Goal: Task Accomplishment & Management: Use online tool/utility

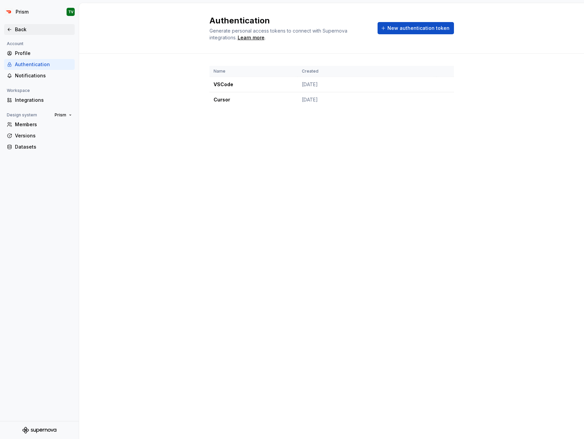
click at [14, 31] on div "Back" at bounding box center [39, 29] width 65 height 7
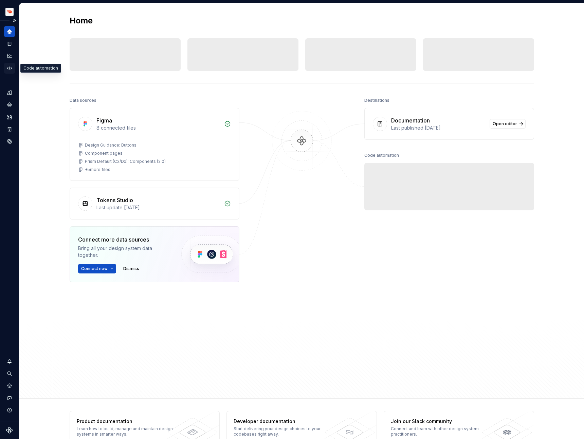
click at [10, 67] on icon "Code automation" at bounding box center [9, 68] width 6 height 6
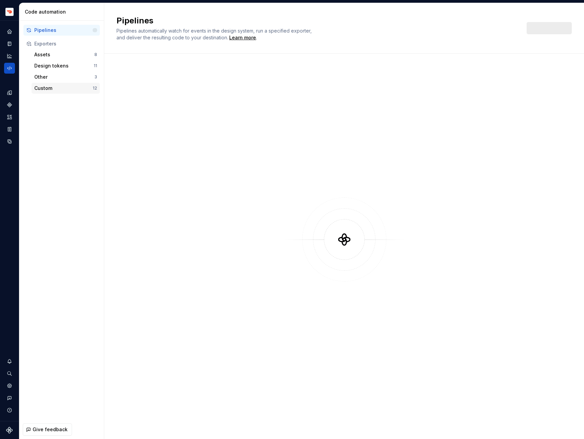
click at [55, 89] on div "Custom" at bounding box center [63, 88] width 58 height 7
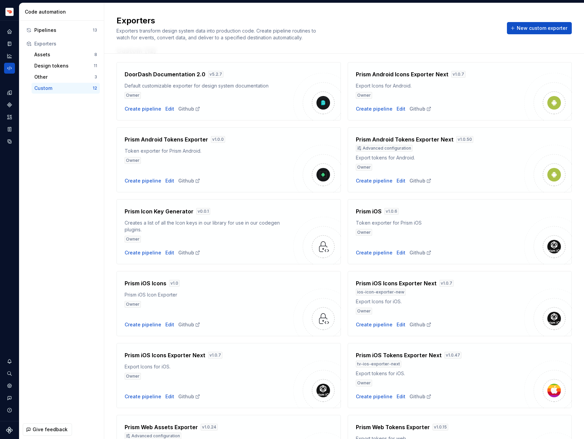
scroll to position [21, 0]
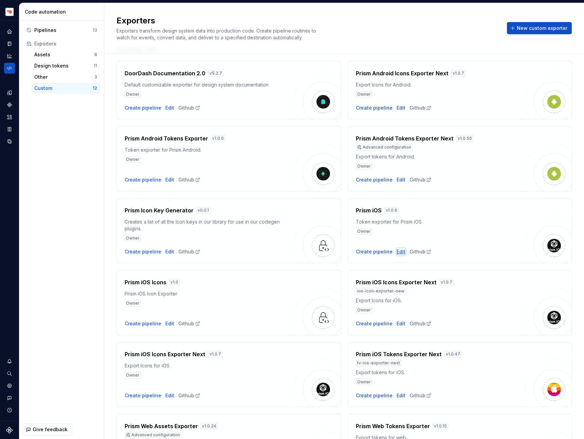
click at [398, 254] on div "Edit" at bounding box center [401, 252] width 9 height 7
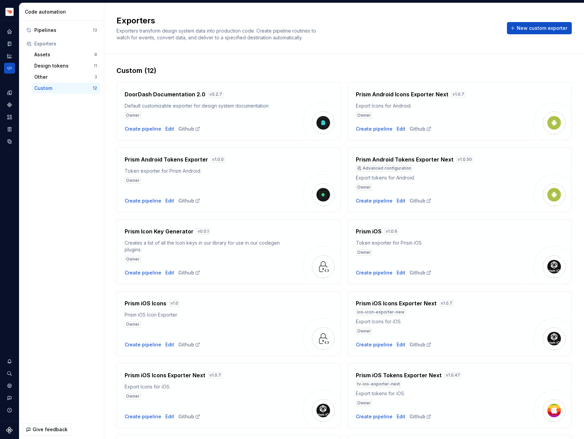
scroll to position [87, 0]
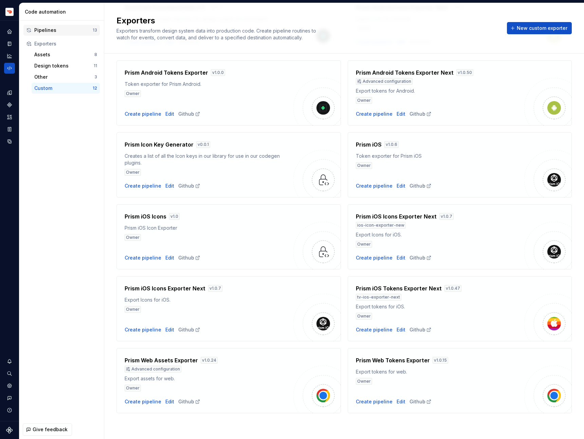
click at [59, 33] on div "Pipelines" at bounding box center [63, 30] width 58 height 7
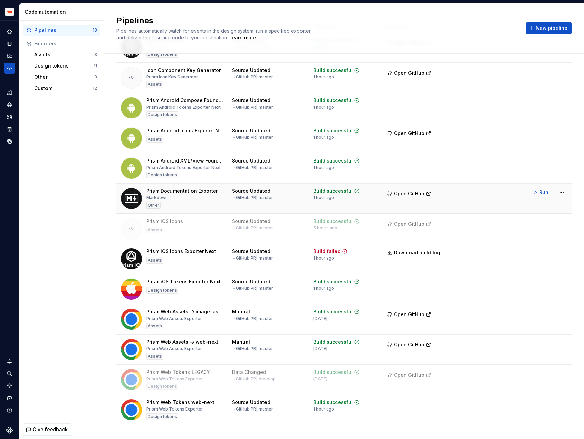
scroll to position [56, 0]
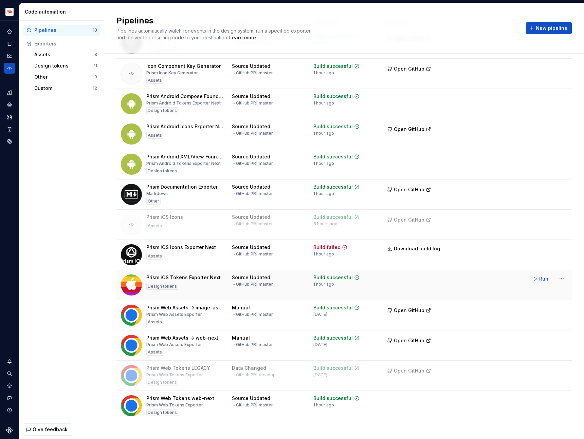
click at [298, 277] on div "Source Updated → GitHub PR | master" at bounding box center [268, 280] width 73 height 13
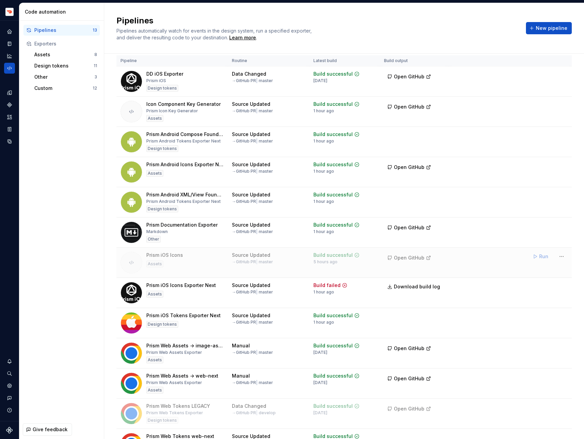
scroll to position [0, 0]
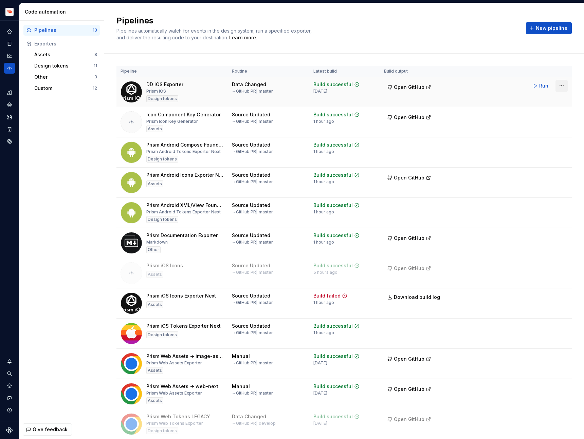
click at [561, 87] on html "Prism TV Design system data Code automation Pipelines 13 Exporters Assets 8 Des…" at bounding box center [292, 219] width 584 height 439
click at [525, 119] on div "Pause routine" at bounding box center [553, 122] width 58 height 7
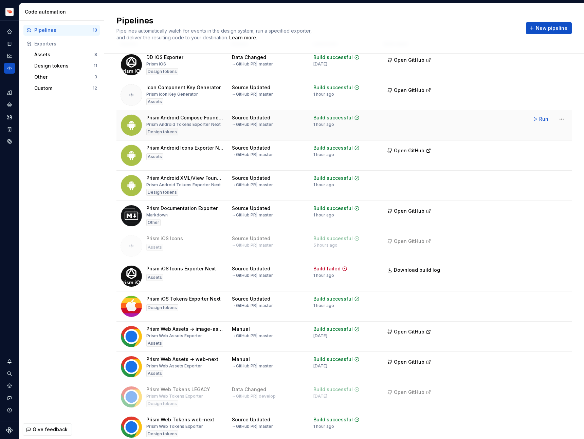
scroll to position [27, 0]
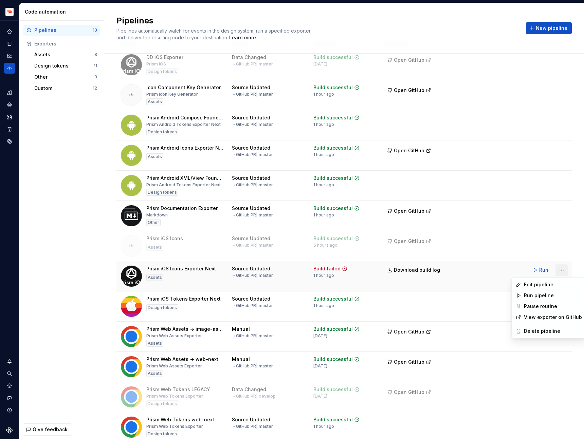
click at [561, 272] on html "Prism TV Design system data Code automation Pipelines 13 Exporters Assets 8 Des…" at bounding box center [292, 219] width 584 height 439
click at [530, 319] on link "View exporter on GitHub" at bounding box center [553, 317] width 58 height 7
click at [415, 270] on span "Download build log" at bounding box center [417, 270] width 46 height 7
